Goal: Information Seeking & Learning: Learn about a topic

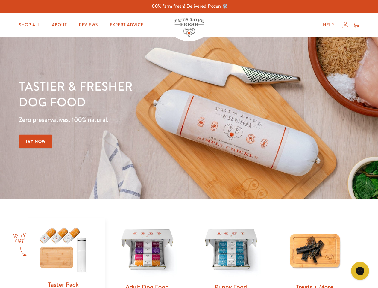
click at [189, 144] on div "Tastier & fresher dog food Zero preservatives. 100% natural. Try Now" at bounding box center [132, 117] width 227 height 79
click at [360, 271] on icon "Gorgias live chat" at bounding box center [360, 271] width 6 height 6
